Goal: Communication & Community: Ask a question

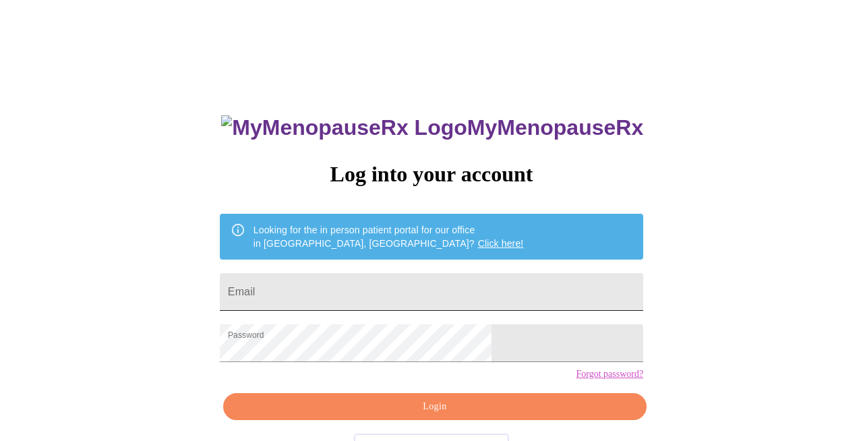
click at [455, 297] on input "Email" at bounding box center [431, 292] width 423 height 38
type input "[EMAIL_ADDRESS][DOMAIN_NAME]"
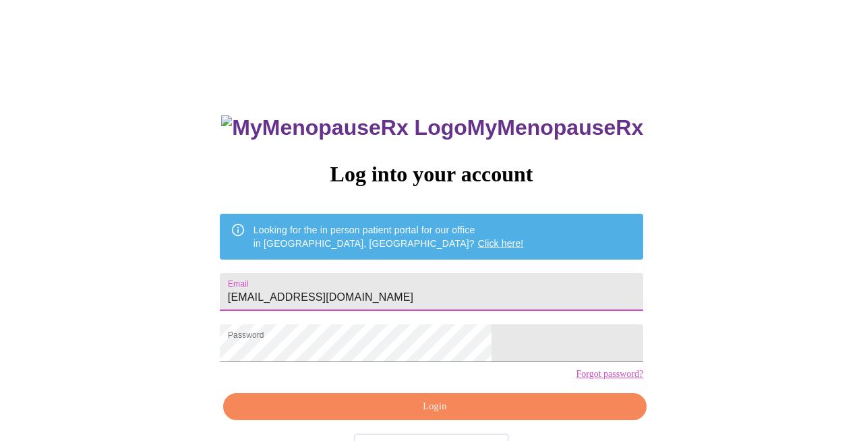
click at [408, 415] on span "Login" at bounding box center [435, 406] width 392 height 17
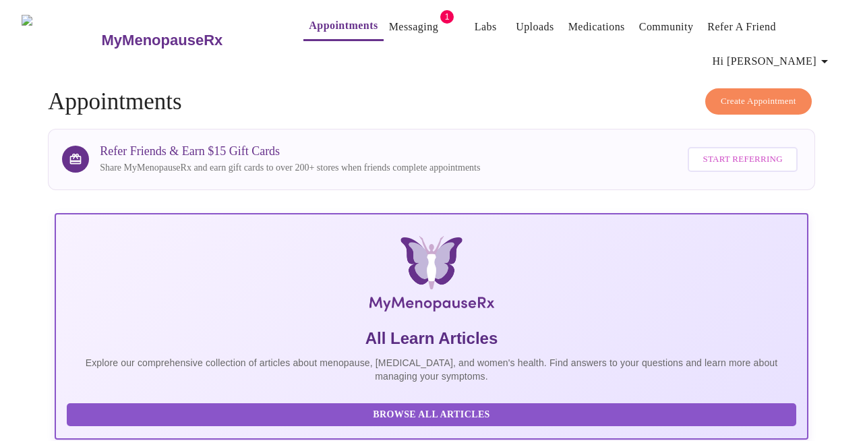
click at [403, 30] on link "Messaging" at bounding box center [413, 27] width 49 height 19
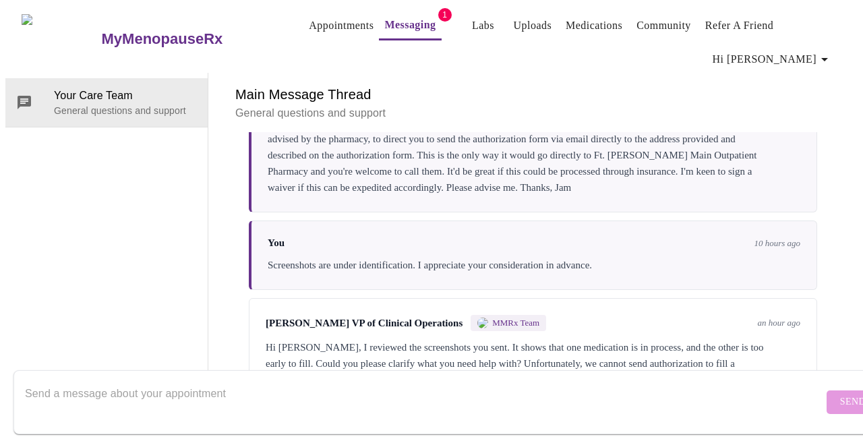
scroll to position [3563, 0]
click at [366, 393] on textarea "Send a message about your appointment" at bounding box center [424, 401] width 798 height 43
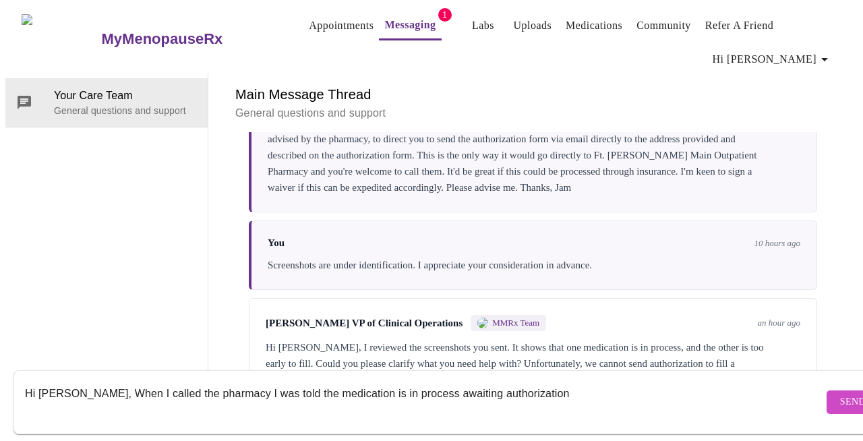
click at [456, 380] on textarea "Hi [PERSON_NAME], When I called the pharmacy I was told the medication is in pr…" at bounding box center [424, 401] width 798 height 43
click at [461, 382] on textarea "Hi [PERSON_NAME], When I called the pharmacy I was told the medication is in pr…" at bounding box center [424, 401] width 798 height 43
click at [513, 380] on textarea "Hi [PERSON_NAME], When I called the pharmacy I was told the medication is in pr…" at bounding box center [424, 401] width 798 height 43
click at [598, 380] on textarea "Hi [PERSON_NAME], When I called the pharmacy I was told the medication is in pr…" at bounding box center [424, 401] width 798 height 43
click at [86, 381] on textarea "Hi [PERSON_NAME], When I called the pharmacy I was told the medication is in pr…" at bounding box center [424, 401] width 798 height 43
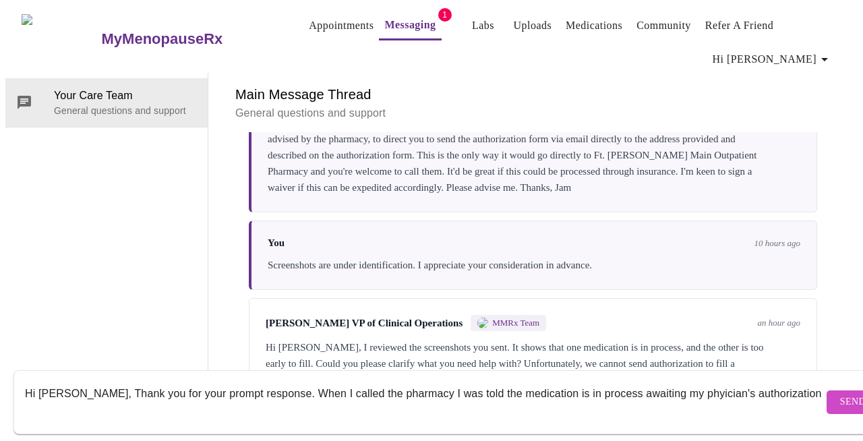
click at [677, 383] on textarea "Hi [PERSON_NAME], Thank you for your prompt response. When I called the pharmac…" at bounding box center [424, 401] width 798 height 43
click at [777, 380] on textarea "Hi [PERSON_NAME], Thank you for your prompt response. When I called the pharmac…" at bounding box center [424, 401] width 798 height 43
click at [79, 396] on textarea "Hi [PERSON_NAME], Thank you for your prompt response. When I called the pharmac…" at bounding box center [424, 401] width 798 height 43
click at [79, 397] on textarea "Hi [PERSON_NAME], Thank you for your prompt response. When I called the pharmac…" at bounding box center [424, 401] width 798 height 43
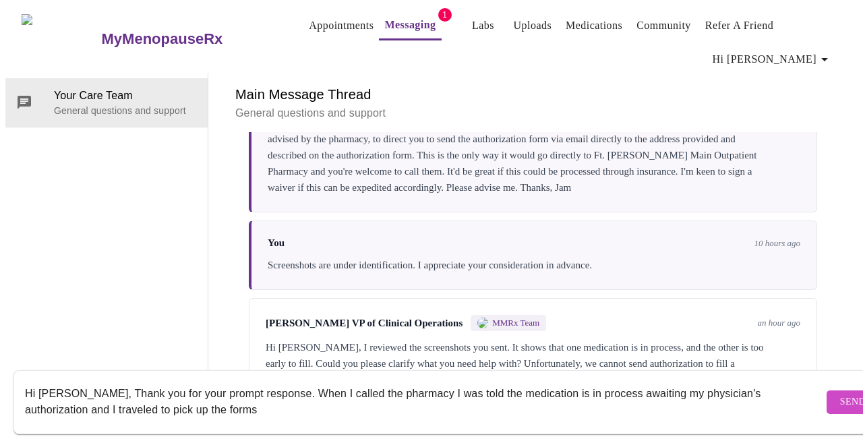
click at [157, 396] on textarea "Hi [PERSON_NAME], Thank you for your prompt response. When I called the pharmac…" at bounding box center [424, 401] width 798 height 43
click at [158, 397] on textarea "Hi [PERSON_NAME], Thank you for your prompt response. When I called the pharmac…" at bounding box center [424, 401] width 798 height 43
click at [222, 390] on textarea "Hi [PERSON_NAME], Thank you for your prompt response. When I called the pharmac…" at bounding box center [424, 401] width 798 height 43
click at [171, 397] on textarea "Hi [PERSON_NAME], Thank you for your prompt response. When I called the pharmac…" at bounding box center [424, 401] width 798 height 43
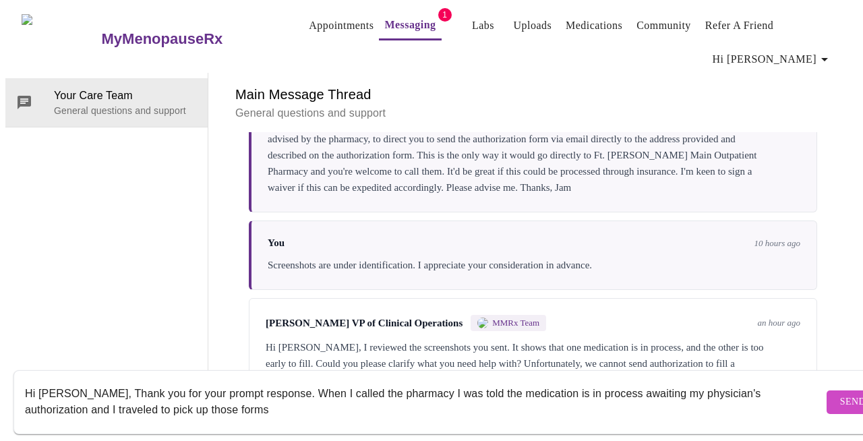
click at [36, 396] on textarea "Hi [PERSON_NAME], Thank you for your prompt response. When I called the pharmac…" at bounding box center [424, 401] width 798 height 43
click at [74, 398] on textarea "Hi [PERSON_NAME], Thank you for your prompt response. When I called the pharmac…" at bounding box center [424, 401] width 798 height 43
click at [250, 398] on textarea "Hi [PERSON_NAME], Thank you for your prompt response. When I called the pharmac…" at bounding box center [424, 401] width 798 height 43
click at [96, 400] on textarea "Hi [PERSON_NAME], Thank you for your prompt response. When I called the pharmac…" at bounding box center [424, 401] width 798 height 43
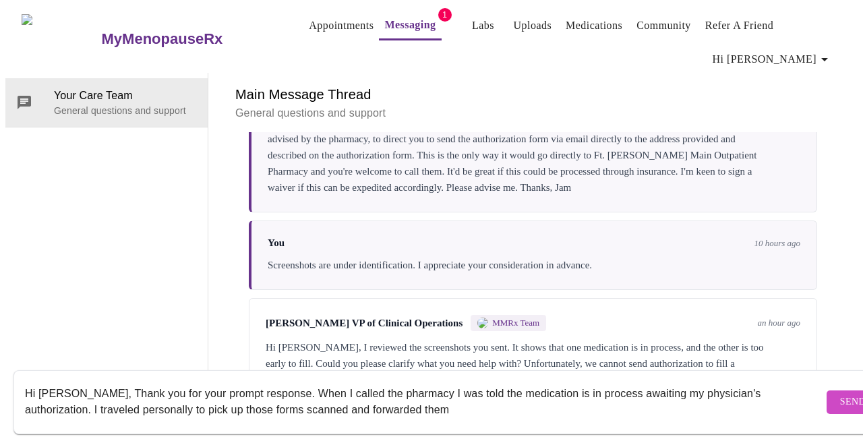
click at [97, 400] on textarea "Hi [PERSON_NAME], Thank you for your prompt response. When I called the pharmac…" at bounding box center [424, 401] width 798 height 43
click at [181, 399] on textarea "Hi [PERSON_NAME], Thank you for your prompt response. When I called the pharmac…" at bounding box center [424, 401] width 798 height 43
click at [228, 396] on textarea "Hi [PERSON_NAME], Thank you for your prompt response. When I called the pharmac…" at bounding box center [424, 401] width 798 height 43
click at [336, 398] on textarea "Hi [PERSON_NAME], Thank you for your prompt response. When I called the pharmac…" at bounding box center [424, 401] width 798 height 43
click at [33, 398] on textarea "Hi [PERSON_NAME], Thank you for your prompt response. When I called the pharmac…" at bounding box center [424, 401] width 798 height 43
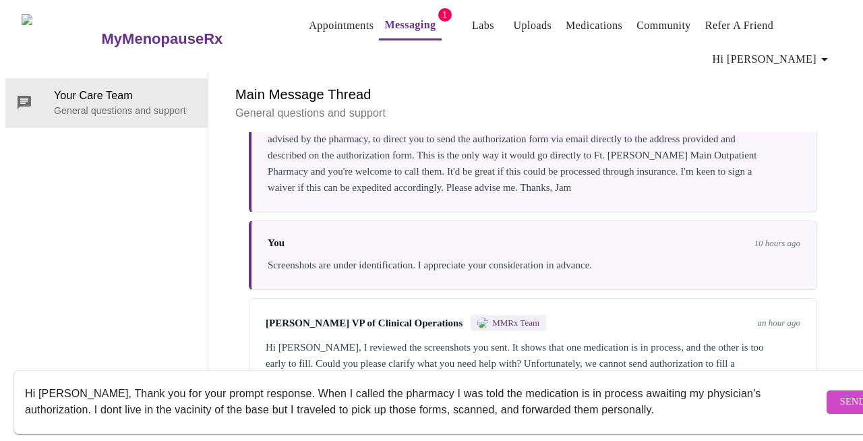
click at [44, 400] on textarea "Hi [PERSON_NAME], Thank you for your prompt response. When I called the pharmac…" at bounding box center [424, 401] width 798 height 43
click at [37, 396] on textarea "Hi [PERSON_NAME], Thank you for your prompt response. When I called the pharmac…" at bounding box center [424, 401] width 798 height 43
click at [51, 394] on textarea "Hi [PERSON_NAME], Thank you for your prompt response. When I called the pharmac…" at bounding box center [424, 401] width 798 height 43
click at [127, 402] on textarea "Hi [PERSON_NAME], Thank you for your prompt response. When I called the pharmac…" at bounding box center [424, 401] width 798 height 43
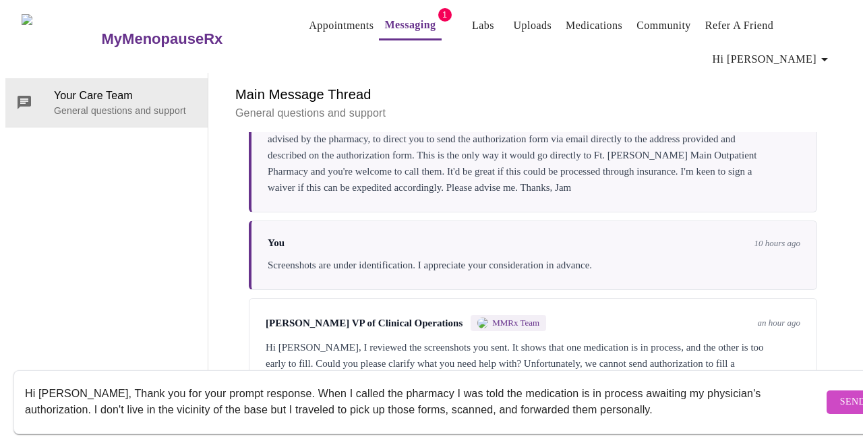
click at [280, 400] on textarea "Hi [PERSON_NAME], Thank you for your prompt response. When I called the pharmac…" at bounding box center [424, 401] width 798 height 43
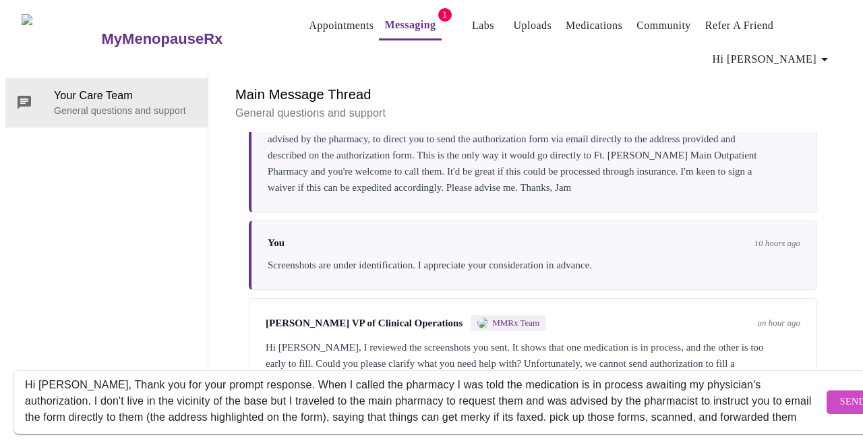
click at [456, 407] on textarea "Hi [PERSON_NAME], Thank you for your prompt response. When I called the pharmac…" at bounding box center [424, 401] width 798 height 43
click at [456, 408] on textarea "Hi [PERSON_NAME], Thank you for your prompt response. When I called the pharmac…" at bounding box center [424, 401] width 798 height 43
click at [463, 405] on textarea "Hi [PERSON_NAME], Thank you for your prompt response. When I called the pharmac…" at bounding box center [424, 401] width 798 height 43
click at [170, 399] on textarea "Hi [PERSON_NAME], Thank you for your prompt response. When I called the pharmac…" at bounding box center [424, 401] width 798 height 43
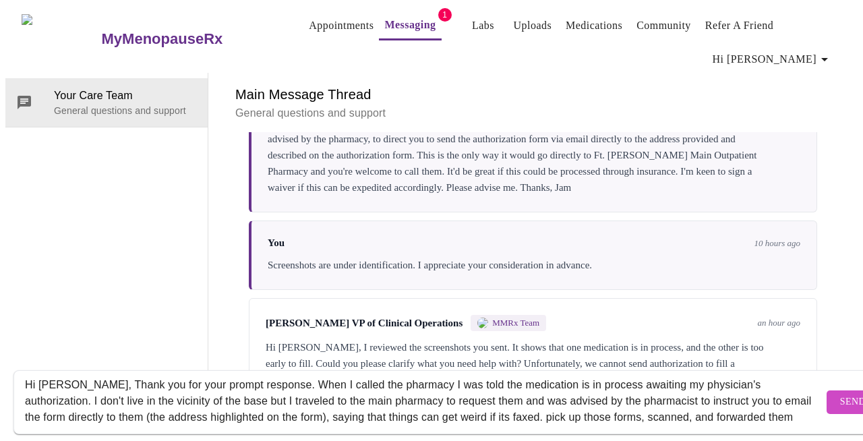
drag, startPoint x: 702, startPoint y: 390, endPoint x: 642, endPoint y: 384, distance: 60.2
click at [642, 391] on textarea "Hi [PERSON_NAME], Thank you for your prompt response. When I called the pharmac…" at bounding box center [424, 401] width 798 height 43
click at [152, 404] on textarea "Hi [PERSON_NAME], Thank you for your prompt response. When I called the pharmac…" at bounding box center [424, 401] width 798 height 43
click at [619, 402] on textarea "Hi [PERSON_NAME], Thank you for your prompt response. When I called the pharmac…" at bounding box center [424, 401] width 798 height 43
click at [578, 408] on textarea "Hi [PERSON_NAME], Thank you for your prompt response. When I called the pharmac…" at bounding box center [424, 401] width 798 height 43
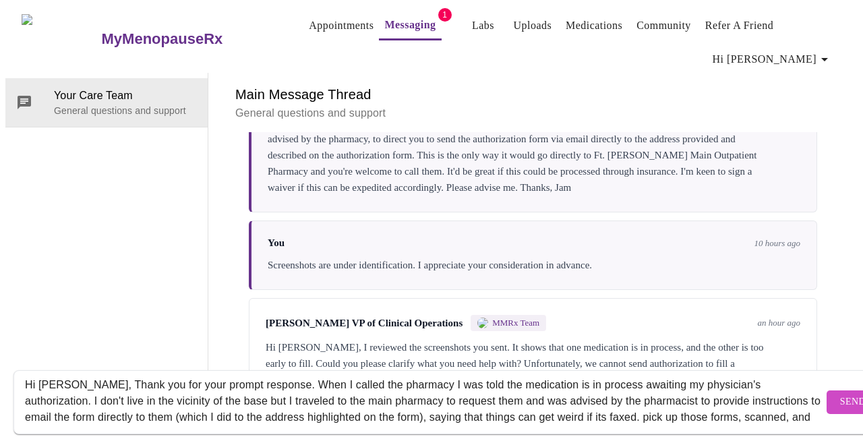
click at [578, 408] on textarea "Hi [PERSON_NAME], Thank you for your prompt response. When I called the pharmac…" at bounding box center [424, 401] width 798 height 43
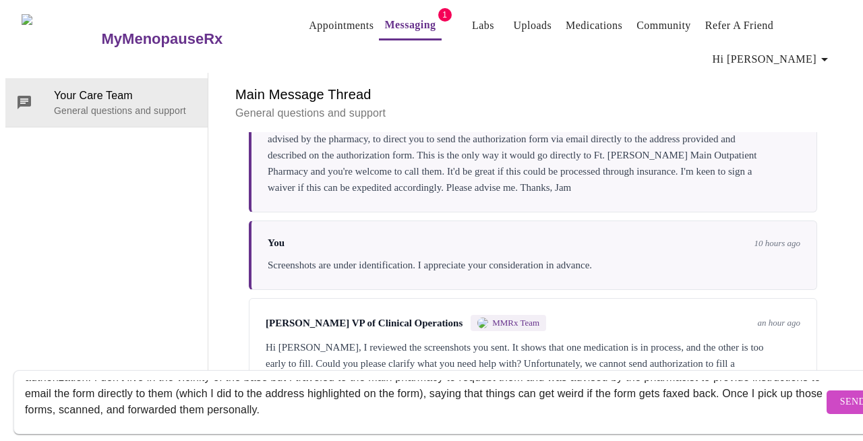
click at [34, 395] on textarea "Hi [PERSON_NAME], Thank you for your prompt response. When I called the pharmac…" at bounding box center [424, 401] width 798 height 43
drag, startPoint x: 769, startPoint y: 382, endPoint x: 730, endPoint y: 374, distance: 39.9
click at [731, 384] on textarea "Hi [PERSON_NAME], Thank you for your prompt response. When I called the pharmac…" at bounding box center [424, 401] width 798 height 43
drag, startPoint x: 769, startPoint y: 381, endPoint x: 731, endPoint y: 379, distance: 37.8
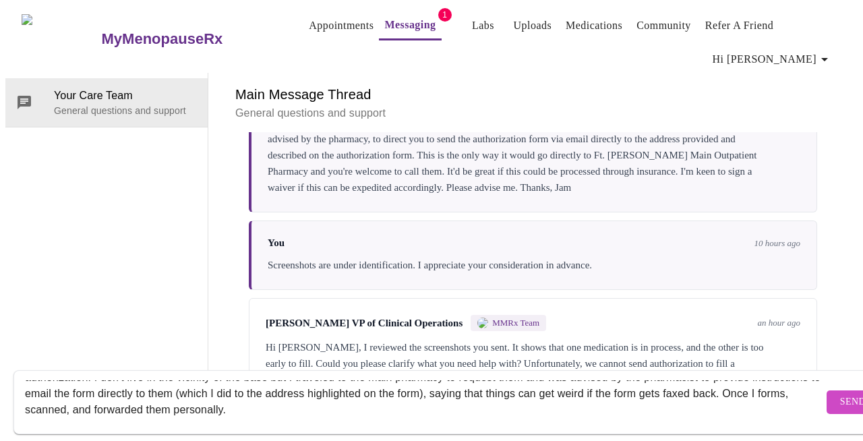
click at [731, 380] on textarea "Hi [PERSON_NAME], Thank you for your prompt response. When I called the pharmac…" at bounding box center [424, 401] width 798 height 43
drag, startPoint x: 774, startPoint y: 382, endPoint x: 483, endPoint y: 412, distance: 292.0
click at [517, 410] on div "Hi [PERSON_NAME], Thank you for your prompt response. When I called the pharmac…" at bounding box center [424, 402] width 798 height 52
click at [158, 400] on textarea "Hi [PERSON_NAME], Thank you for your prompt response. When I called the pharmac…" at bounding box center [424, 401] width 798 height 43
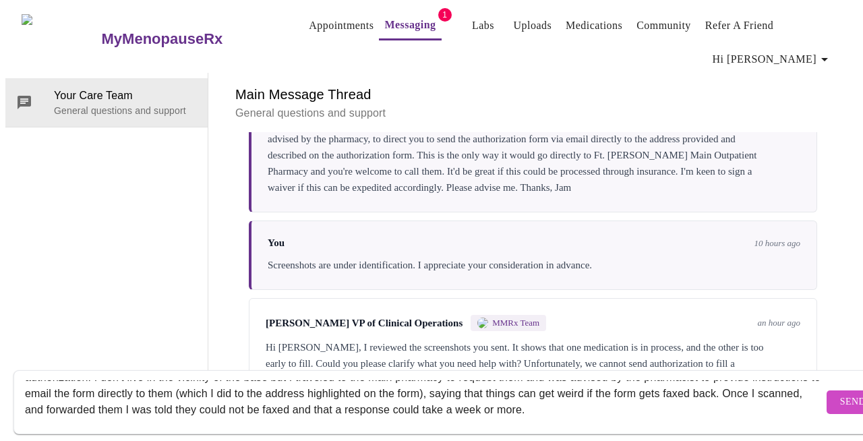
click at [158, 400] on textarea "Hi [PERSON_NAME], Thank you for your prompt response. When I called the pharmac…" at bounding box center [424, 401] width 798 height 43
click at [169, 400] on textarea "Hi [PERSON_NAME], Thank you for your prompt response. When I called the pharmac…" at bounding box center [424, 401] width 798 height 43
click at [213, 398] on textarea "Hi [PERSON_NAME], Thank you for your prompt response. When I called the pharmac…" at bounding box center [424, 401] width 798 height 43
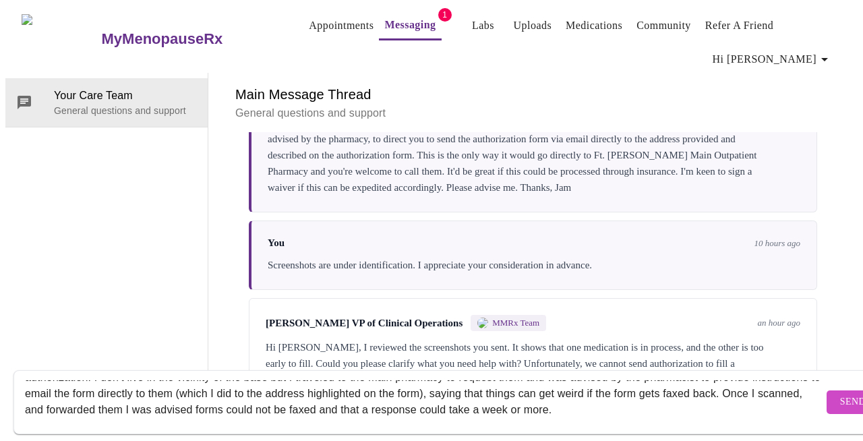
click at [561, 397] on textarea "Hi [PERSON_NAME], Thank you for your prompt response. When I called the pharmac…" at bounding box center [424, 401] width 798 height 43
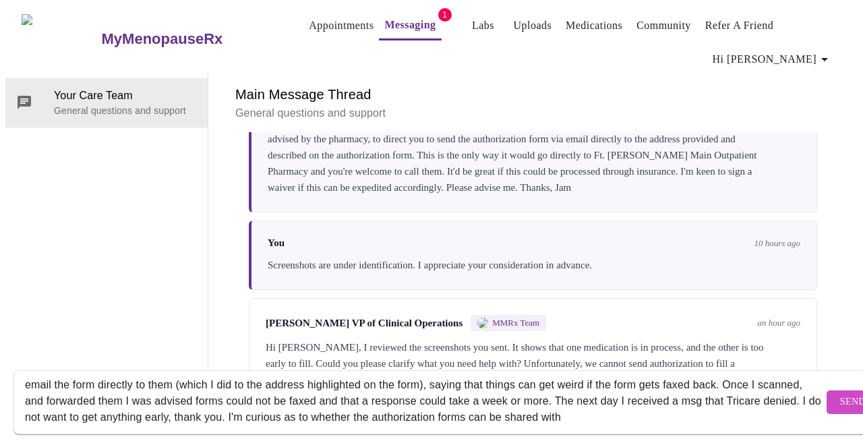
scroll to position [49, 0]
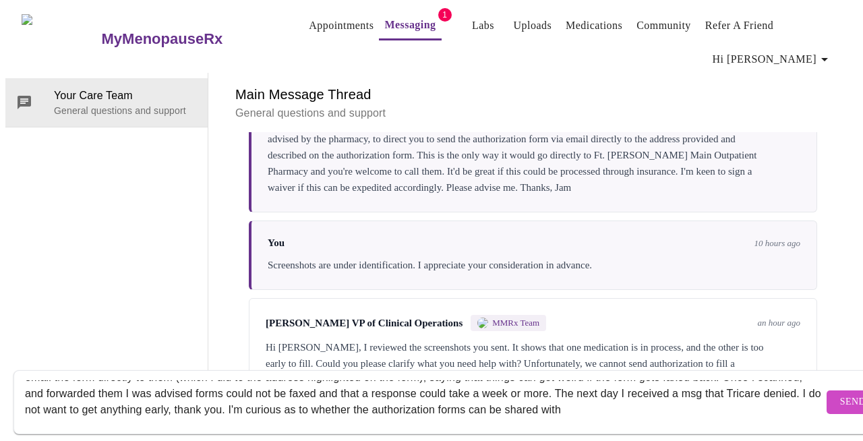
drag, startPoint x: 292, startPoint y: 409, endPoint x: 626, endPoint y: 386, distance: 334.4
click at [627, 388] on textarea "Hi [PERSON_NAME], Thank you for your prompt response. When I called the pharmac…" at bounding box center [424, 401] width 798 height 43
click at [350, 398] on textarea "Hi [PERSON_NAME], Thank you for your prompt response. When I called the pharmac…" at bounding box center [424, 401] width 798 height 43
drag, startPoint x: 288, startPoint y: 397, endPoint x: 536, endPoint y: 419, distance: 249.6
click at [536, 419] on form "Hi [PERSON_NAME], Thank you for your prompt response. When I called the pharmac…" at bounding box center [450, 402] width 875 height 64
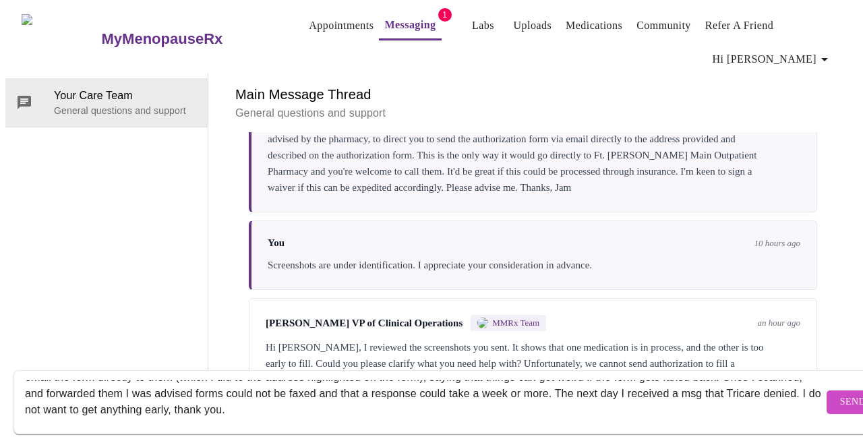
click at [185, 396] on textarea "Hi [PERSON_NAME], Thank you for your prompt response. When I called the pharmac…" at bounding box center [424, 401] width 798 height 43
click at [345, 395] on textarea "Hi [PERSON_NAME], Thank you for your prompt response. When I called the pharmac…" at bounding box center [424, 401] width 798 height 43
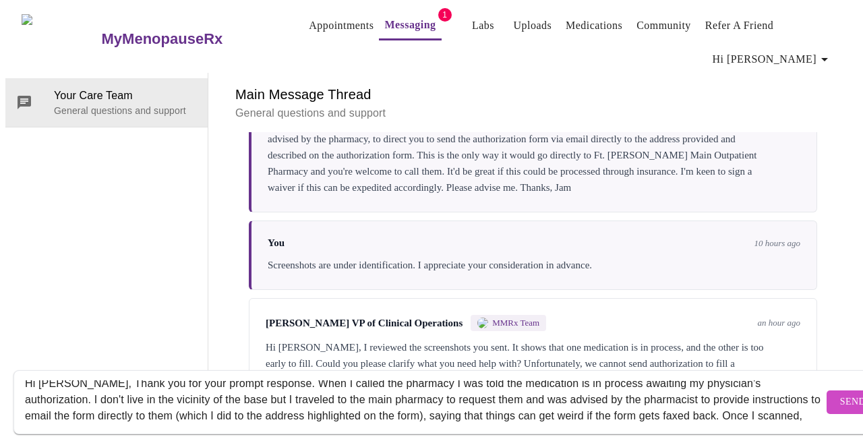
scroll to position [0, 0]
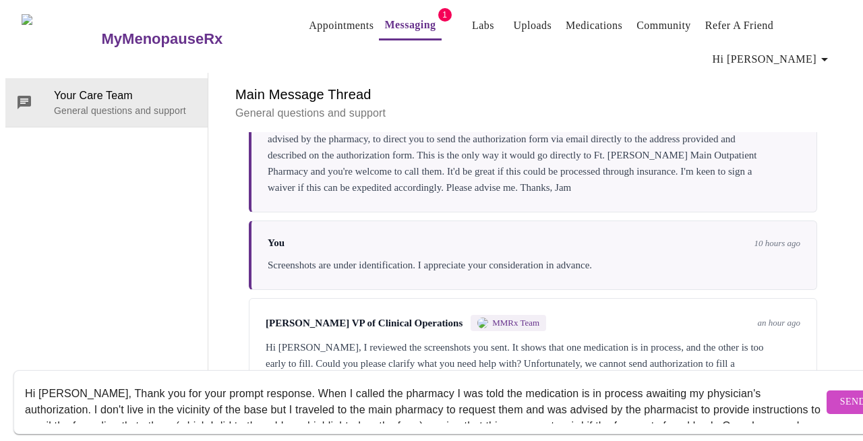
drag, startPoint x: 270, startPoint y: 380, endPoint x: 301, endPoint y: 392, distance: 33.1
click at [301, 392] on textarea "Hi [PERSON_NAME], Thank you for your prompt response. When I called the pharmac…" at bounding box center [424, 401] width 798 height 43
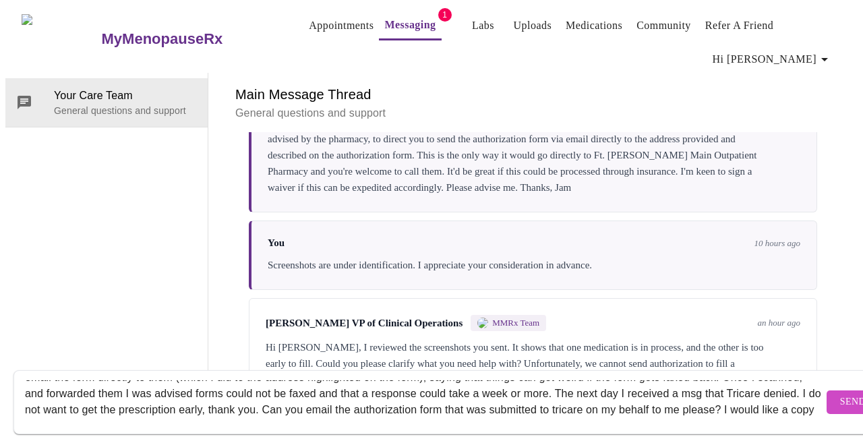
scroll to position [65, 0]
drag, startPoint x: 25, startPoint y: 381, endPoint x: 216, endPoint y: 440, distance: 199.7
click at [216, 440] on div "Hi [PERSON_NAME], Thank you for your prompt response. When I called the pharmac…" at bounding box center [445, 402] width 890 height 78
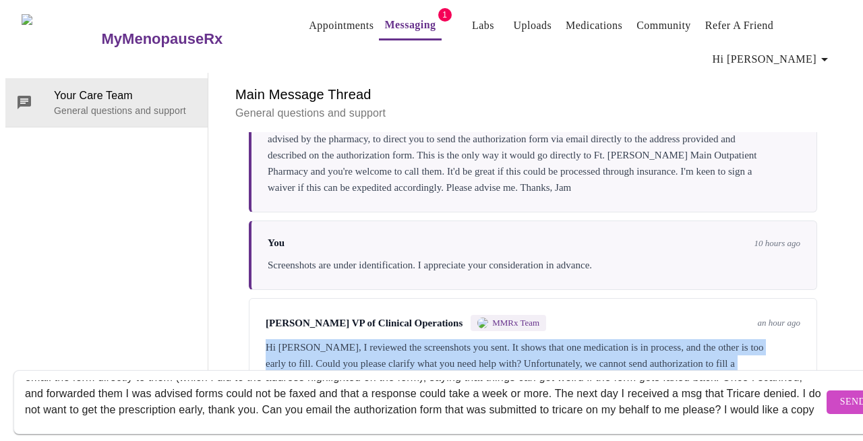
drag, startPoint x: 259, startPoint y: 275, endPoint x: 330, endPoint y: 440, distance: 179.4
click at [330, 404] on div "Messages are typically reviewed within 1-2 business days [PERSON_NAME] MMRx Tea…" at bounding box center [532, 268] width 617 height 272
copy div "Hi [PERSON_NAME], I reviewed the screenshots you sent. It shows that one medica…"
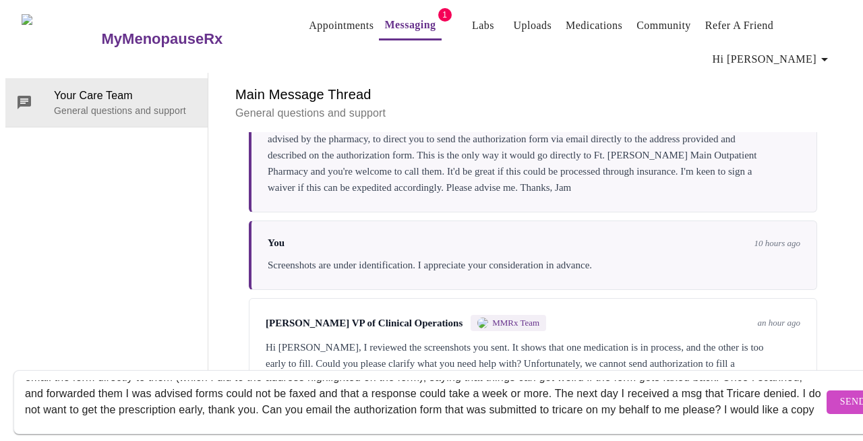
scroll to position [0, 0]
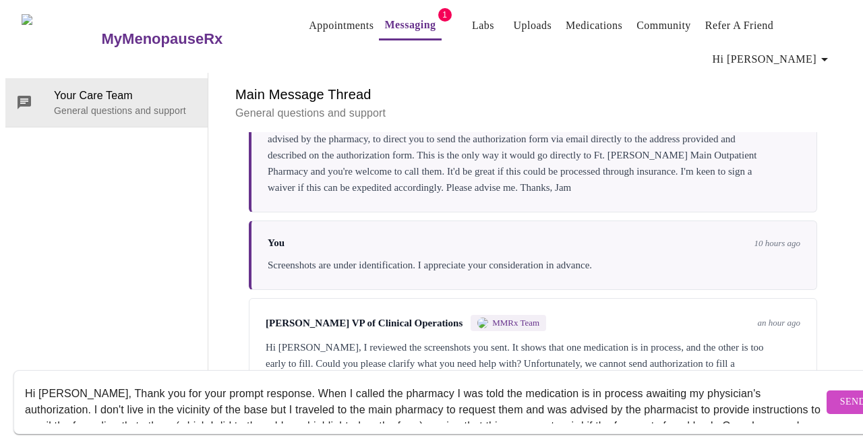
drag, startPoint x: 143, startPoint y: 408, endPoint x: 9, endPoint y: 244, distance: 211.8
click at [9, 244] on div "MyMenopauseRx Appointments Messaging 1 Labs Uploads Medications Community Refer…" at bounding box center [431, 204] width 852 height 399
paste textarea "Thank you for your quick response. I understand. However, I’d like to review th…"
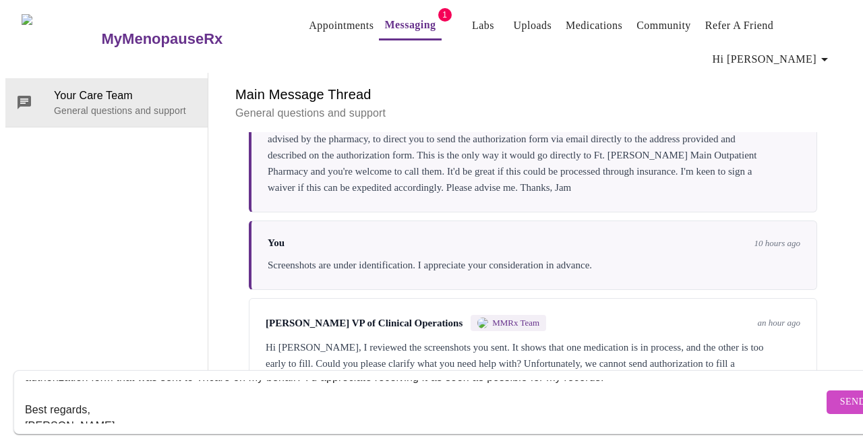
scroll to position [67, 0]
drag, startPoint x: 164, startPoint y: 408, endPoint x: 125, endPoint y: 382, distance: 47.1
click at [125, 383] on textarea "Hi [PERSON_NAME], Thank you for your quick response. I understand. However, I’d…" at bounding box center [424, 401] width 798 height 43
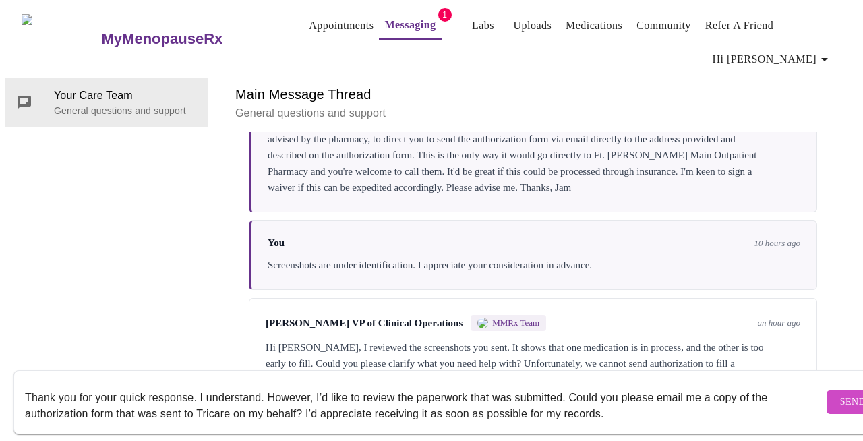
scroll to position [30, 0]
click at [301, 401] on textarea "Hi [PERSON_NAME], Thank you for your quick response. I understand. However, I’d…" at bounding box center [424, 401] width 798 height 43
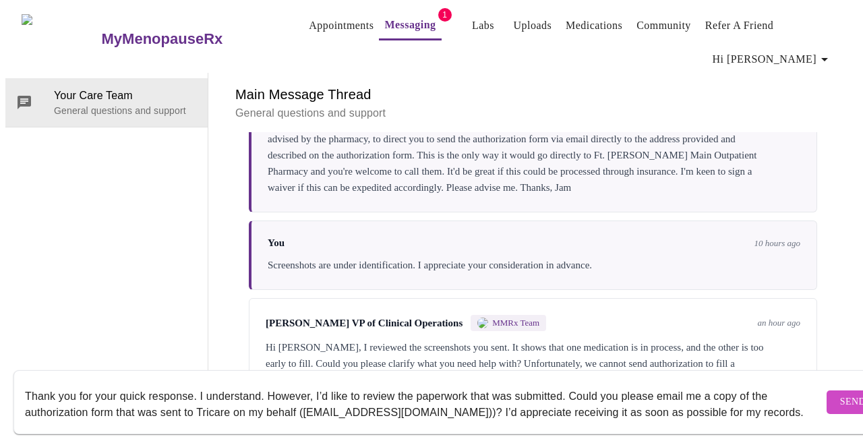
click at [773, 400] on textarea "Hi [PERSON_NAME], Thank you for your quick response. I understand. However, I’d…" at bounding box center [424, 401] width 798 height 43
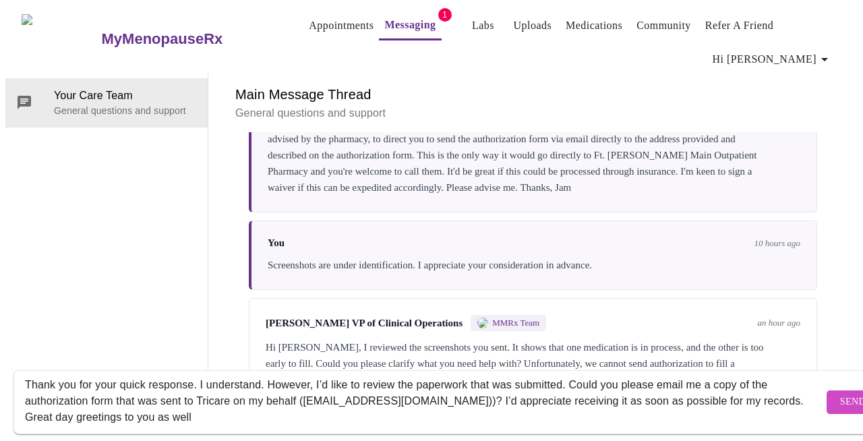
scroll to position [57, 0]
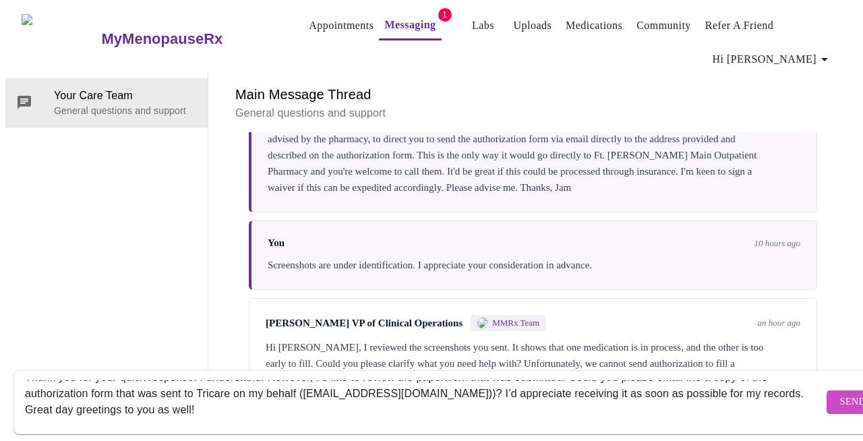
type textarea "Hi [PERSON_NAME], Thank you for your quick response. I understand. However, I’d…"
click at [840, 394] on span "Send" at bounding box center [853, 402] width 26 height 17
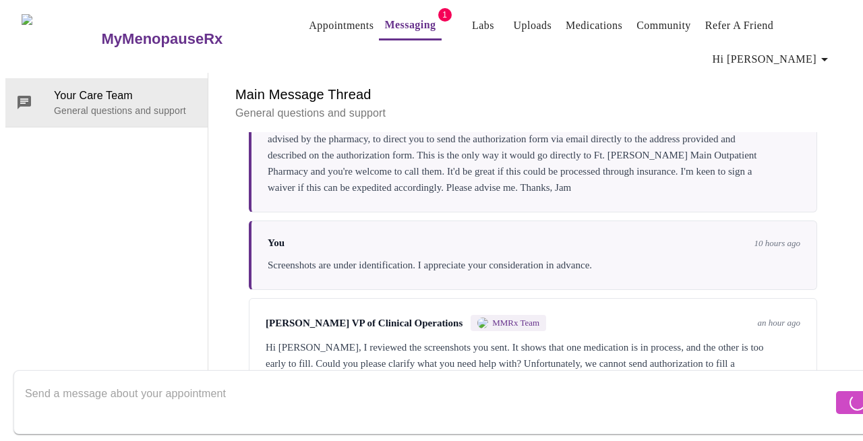
scroll to position [0, 0]
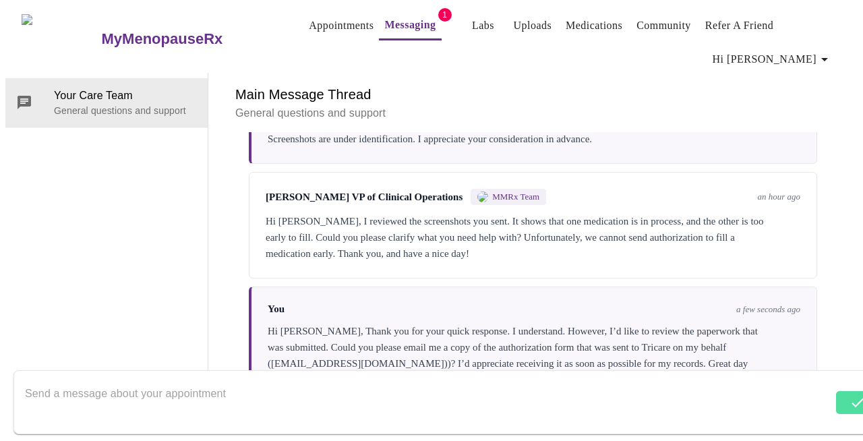
click at [806, 387] on form at bounding box center [450, 402] width 875 height 64
